Goal: Find specific page/section: Find specific page/section

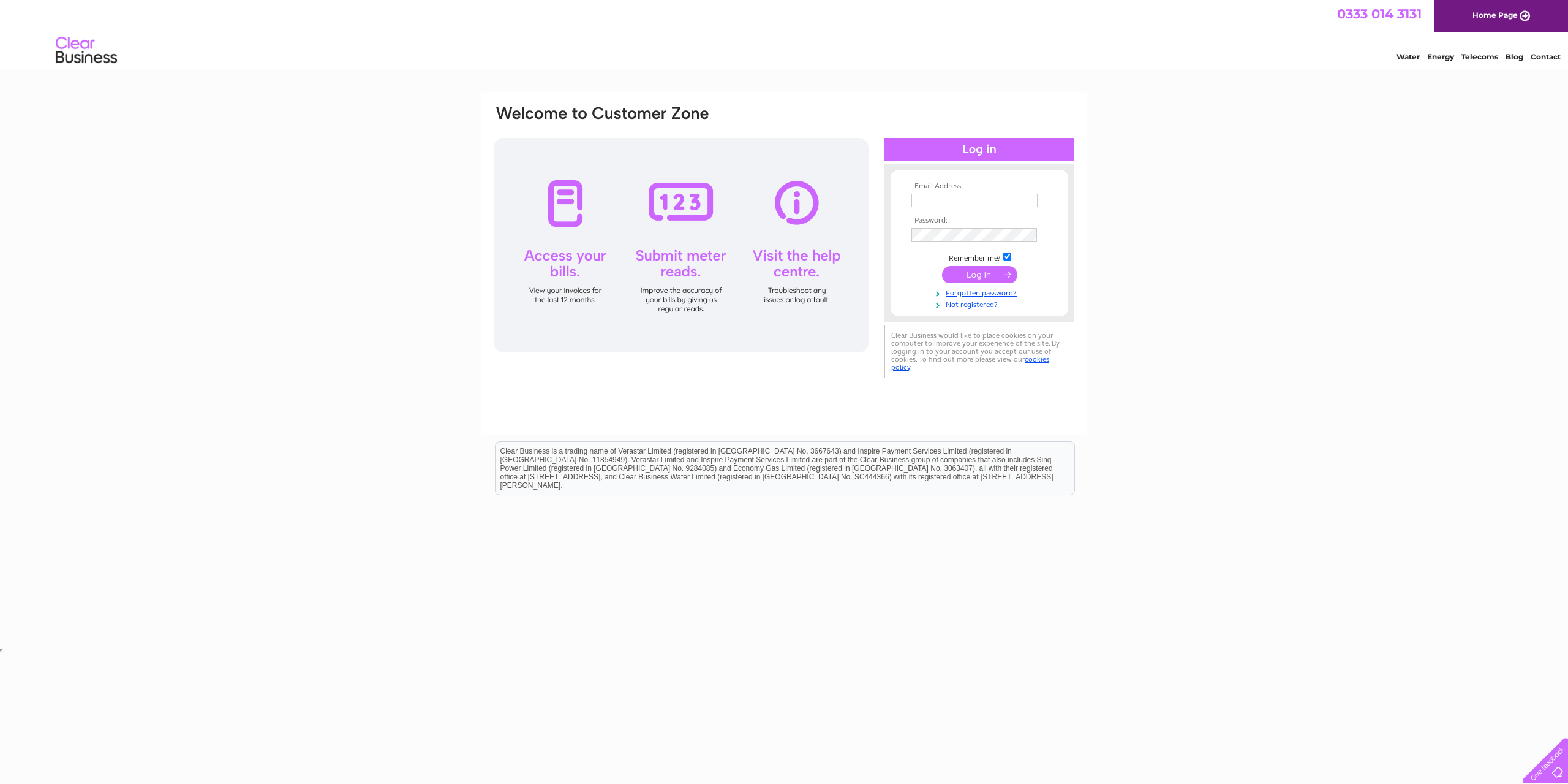
click at [1004, 202] on input "text" at bounding box center [974, 200] width 126 height 13
type input "matt@pineappleexpress.rocks"
click at [1009, 257] on input "checkbox" at bounding box center [1007, 257] width 8 height 8
checkbox input "false"
click at [1003, 278] on input "submit" at bounding box center [980, 274] width 75 height 17
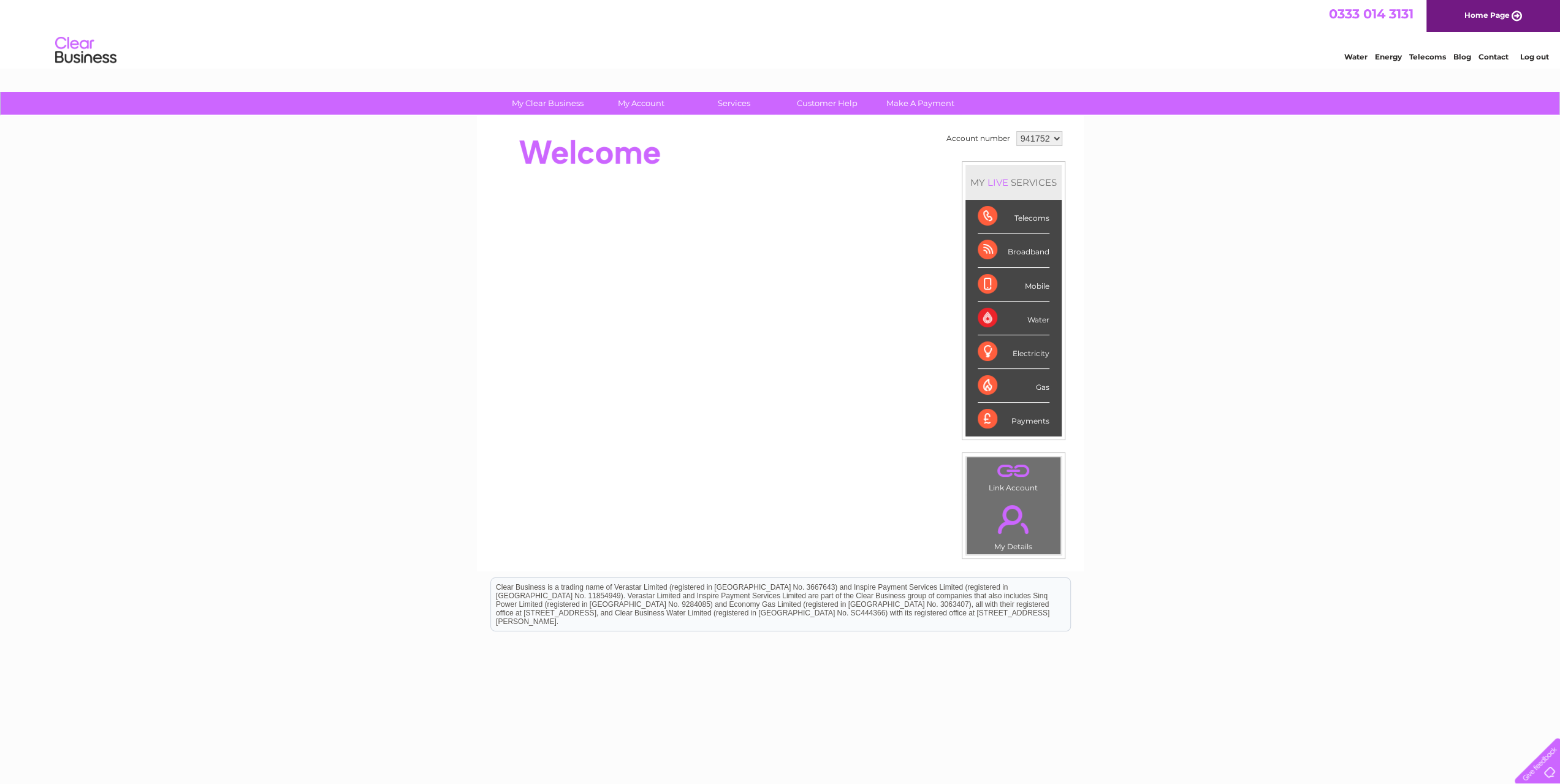
click at [1033, 320] on div "Water" at bounding box center [1013, 318] width 71 height 34
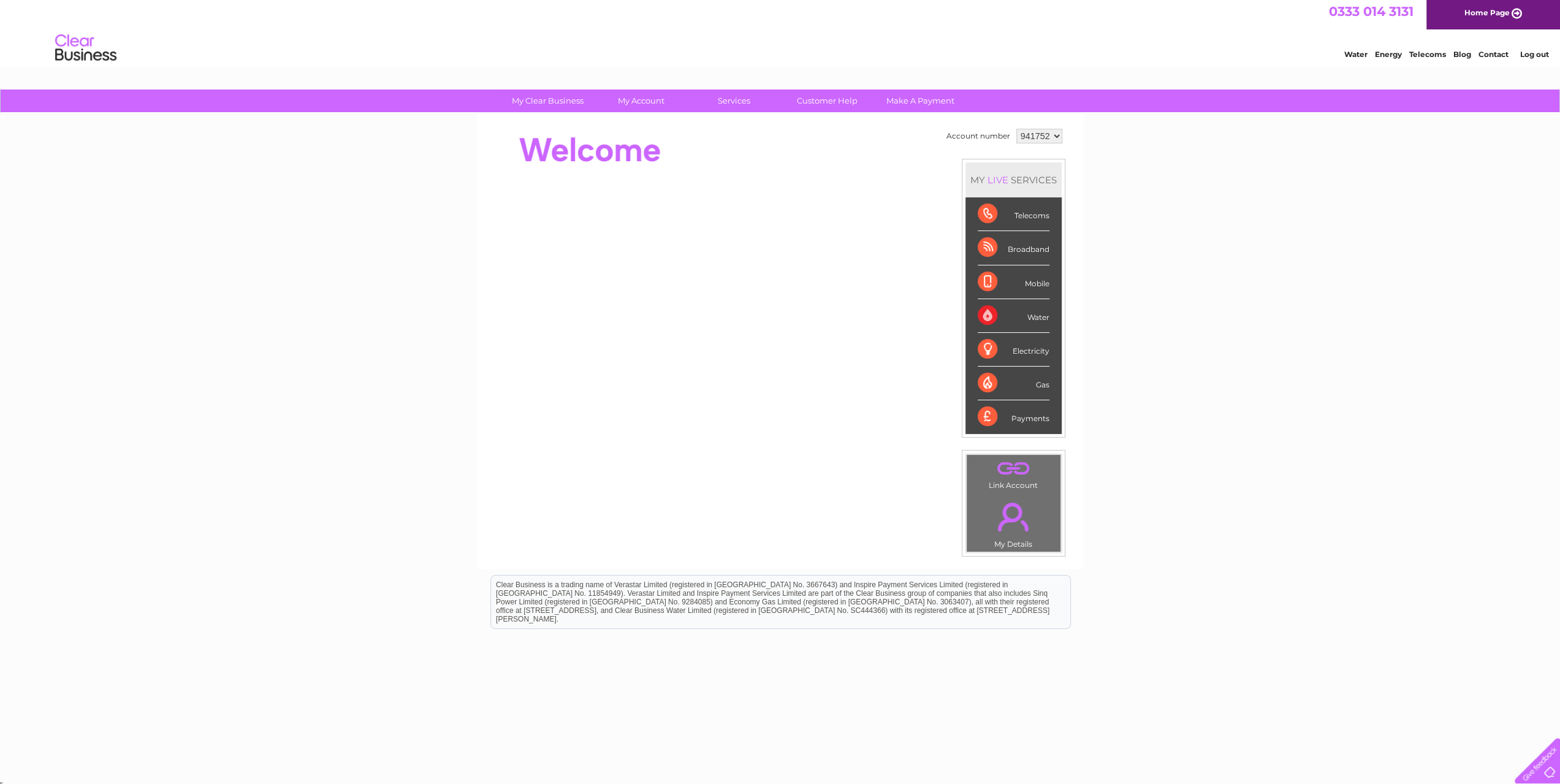
scroll to position [3, 0]
click at [646, 100] on link "My Account" at bounding box center [641, 100] width 101 height 23
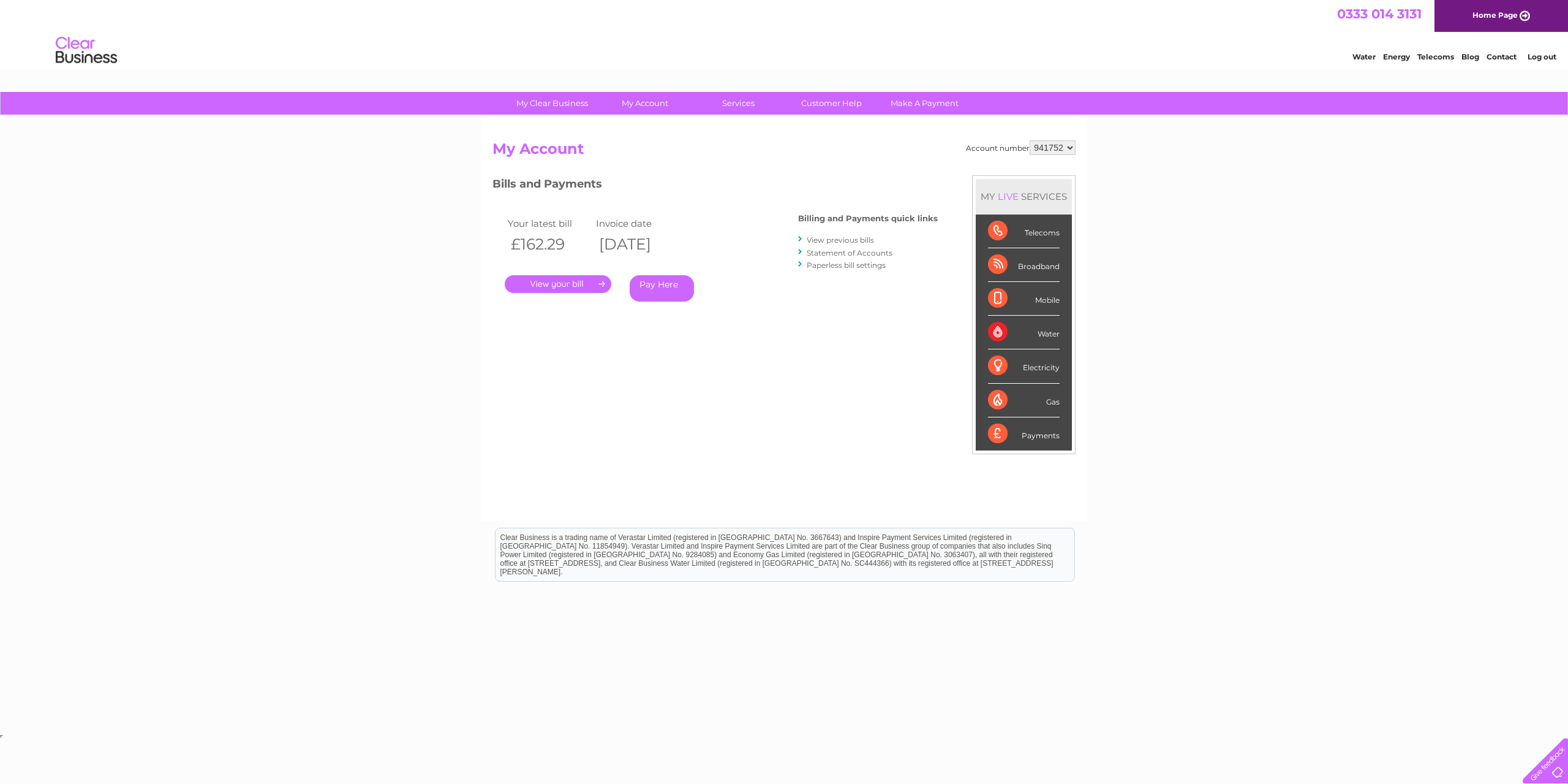
click at [1494, 56] on link "Contact" at bounding box center [1502, 57] width 30 height 9
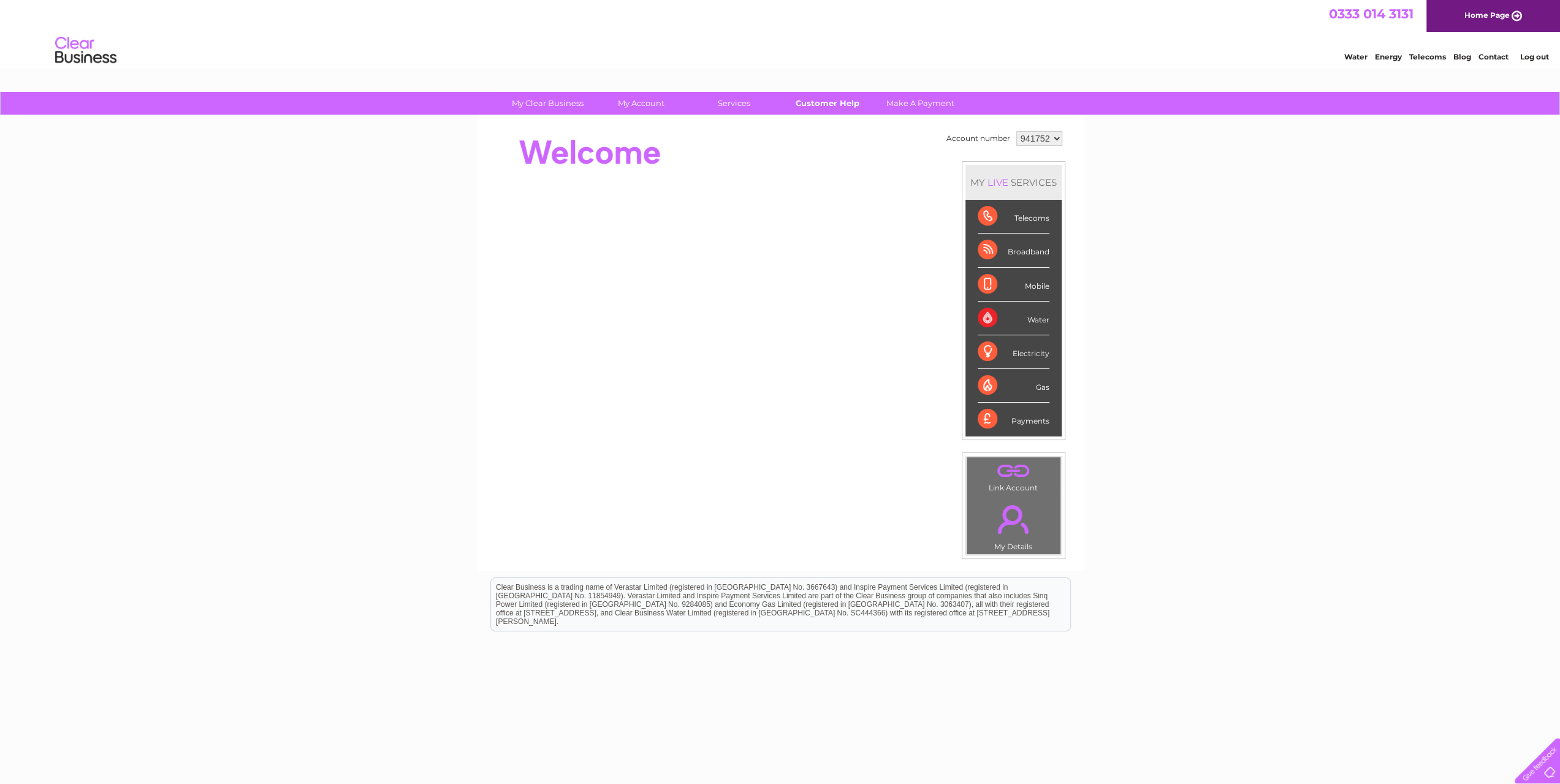
click at [840, 103] on link "Customer Help" at bounding box center [827, 103] width 101 height 23
